Goal: Use online tool/utility: Utilize a website feature to perform a specific function

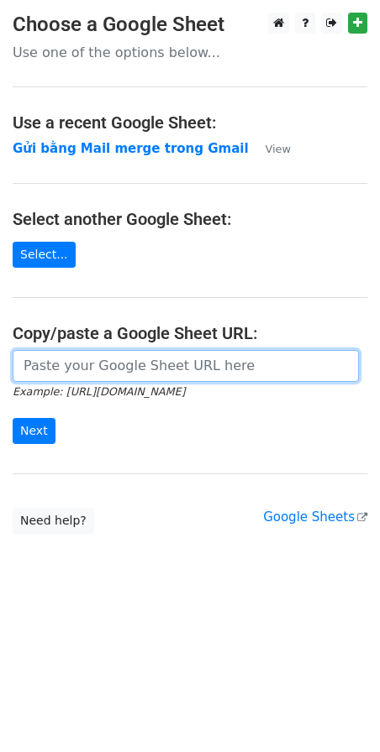
click at [119, 361] on input "url" at bounding box center [186, 366] width 346 height 32
paste input "https://docs.google.com/spreadsheets/d/1cjVd6gRPH9KNXuA38ONzmLVpR97er3TsyXYcOIG…"
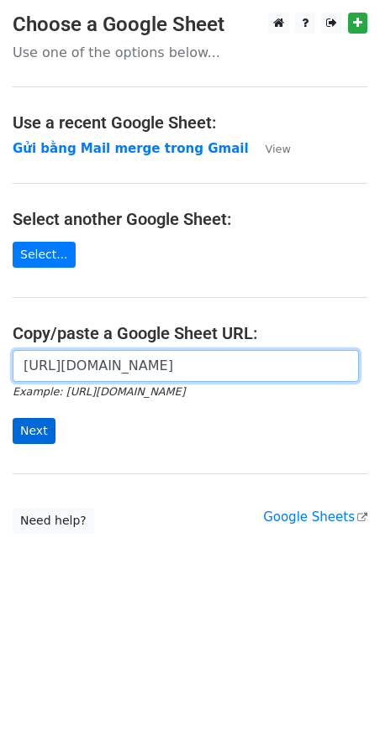
type input "[URL][DOMAIN_NAME]"
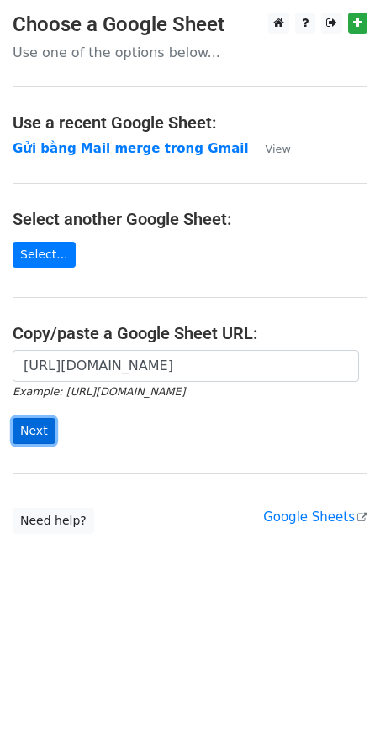
click at [35, 434] on input "Next" at bounding box center [34, 431] width 43 height 26
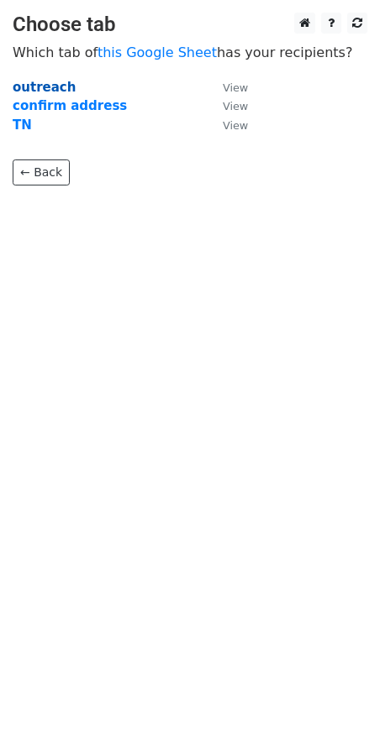
click at [45, 86] on strong "outreach" at bounding box center [44, 87] width 63 height 15
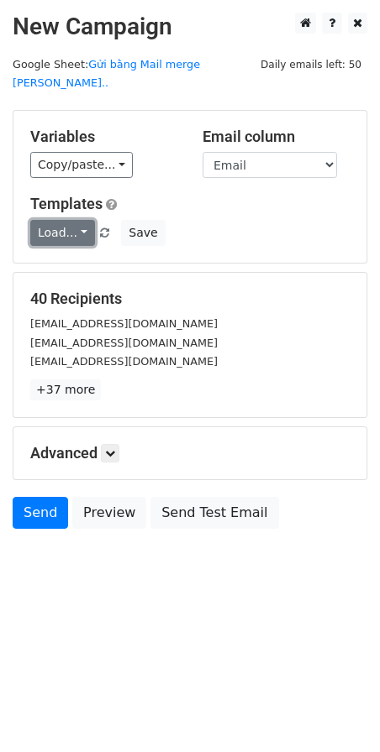
click at [72, 220] on link "Load..." at bounding box center [62, 233] width 65 height 26
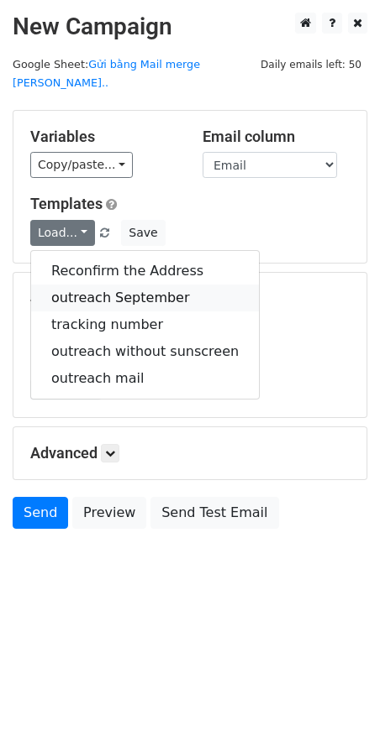
click at [128, 285] on link "outreach September" at bounding box center [145, 298] width 228 height 27
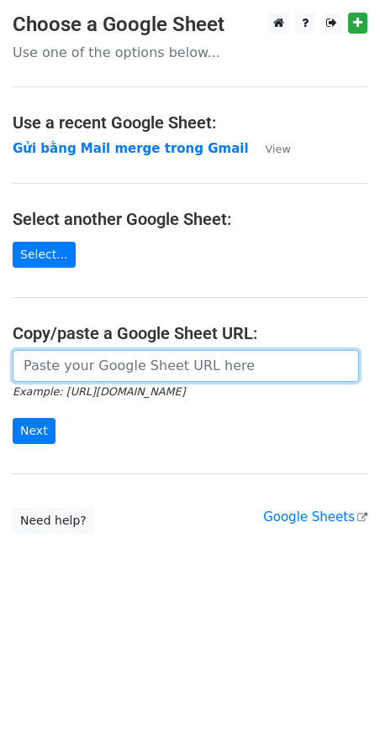
click at [128, 359] on input "url" at bounding box center [186, 366] width 346 height 32
paste input "[URL][DOMAIN_NAME]"
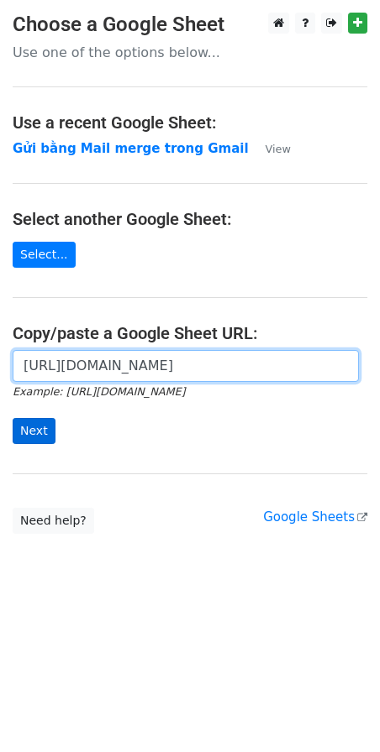
type input "[URL][DOMAIN_NAME]"
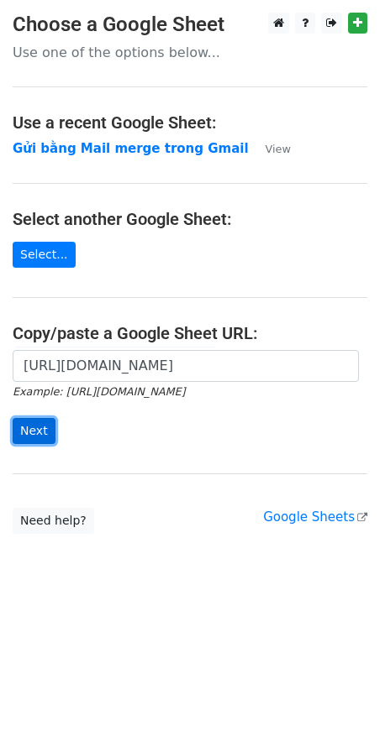
click at [27, 428] on input "Next" at bounding box center [34, 431] width 43 height 26
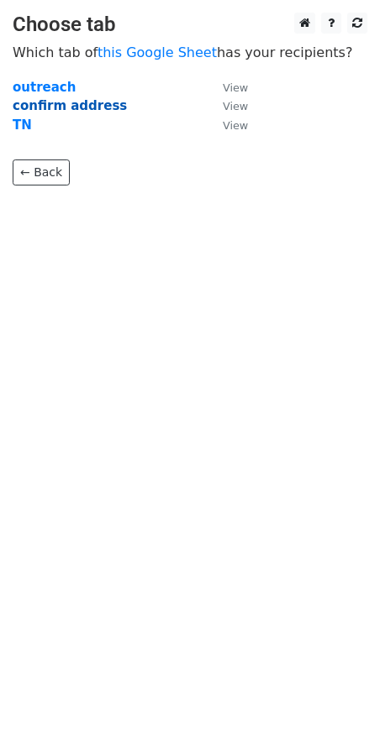
click at [56, 111] on strong "confirm address" at bounding box center [70, 105] width 114 height 15
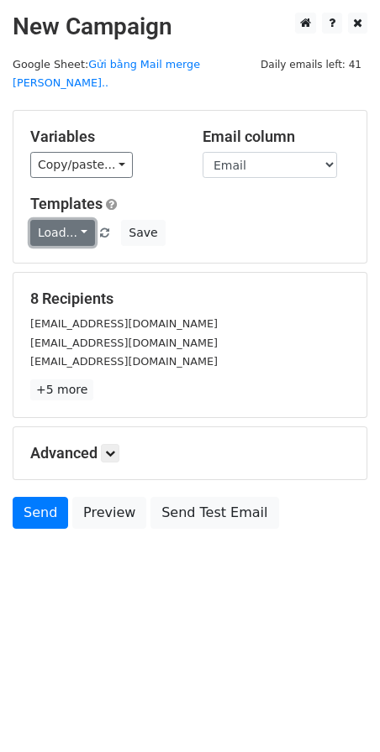
click at [72, 220] on link "Load..." at bounding box center [62, 233] width 65 height 26
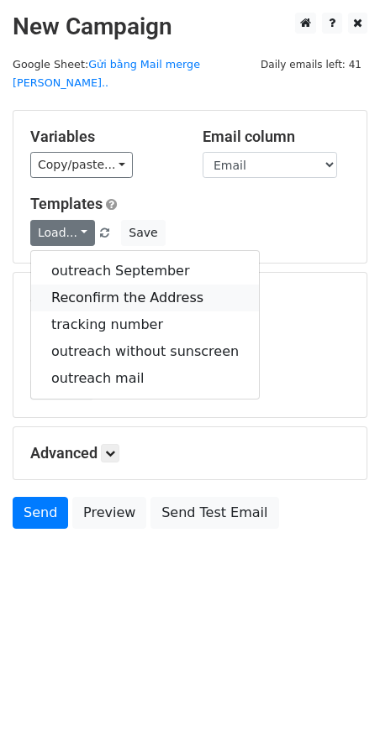
click at [108, 285] on link "Reconfirm the Address" at bounding box center [145, 298] width 228 height 27
